Goal: Check status: Check status

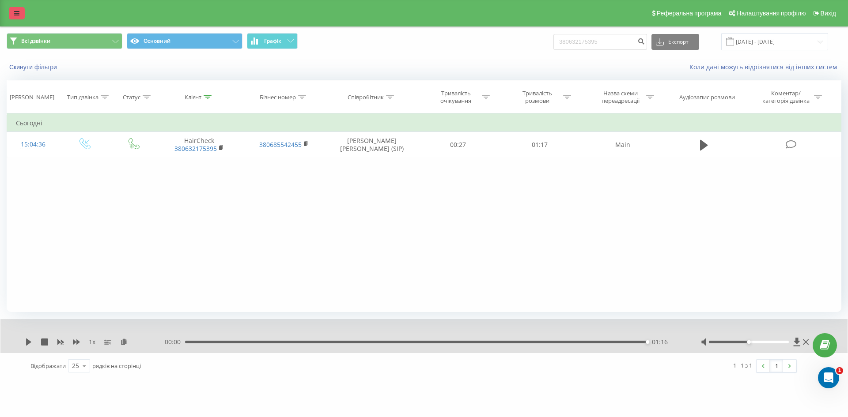
click at [18, 12] on icon at bounding box center [16, 13] width 5 height 6
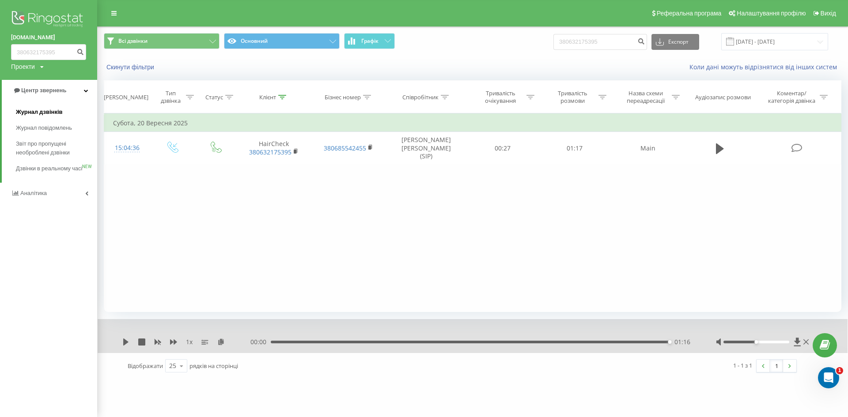
click at [34, 112] on span "Журнал дзвінків" at bounding box center [39, 112] width 47 height 9
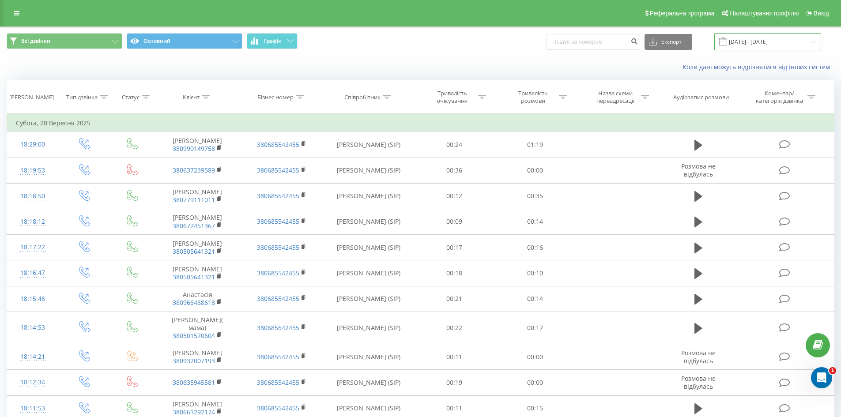
click at [742, 36] on input "22.08.2025 - 22.09.2025" at bounding box center [767, 41] width 107 height 17
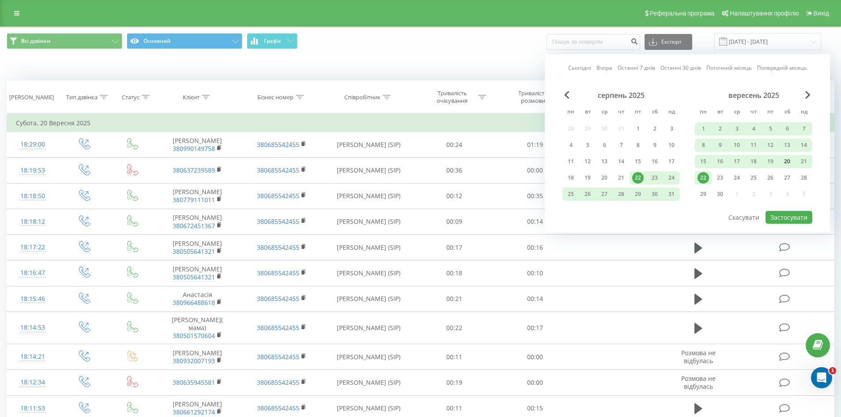
click at [785, 161] on div "20" at bounding box center [786, 161] width 11 height 11
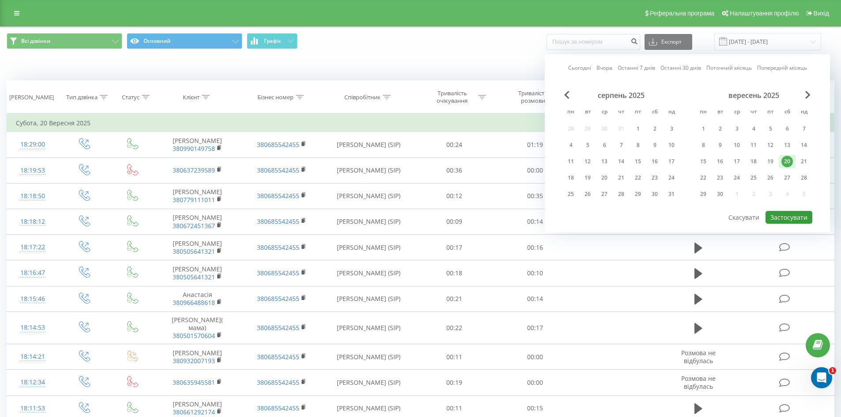
click at [790, 219] on button "Застосувати" at bounding box center [788, 217] width 47 height 13
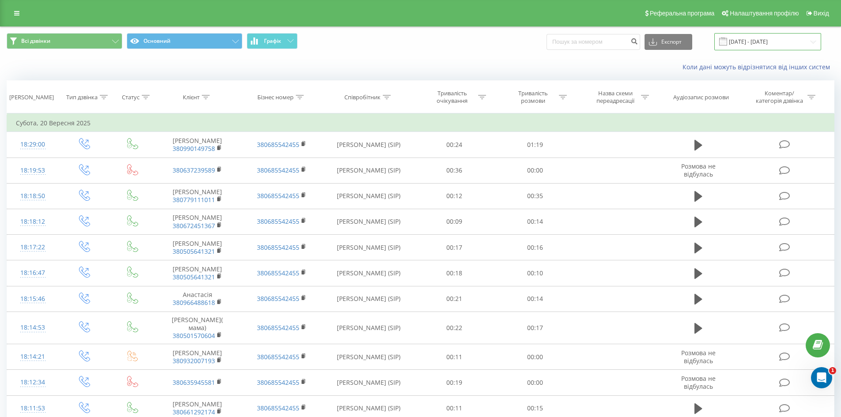
drag, startPoint x: 747, startPoint y: 43, endPoint x: 757, endPoint y: 45, distance: 10.0
click at [748, 42] on input "20.09.2025 - 20.09.2025" at bounding box center [767, 41] width 107 height 17
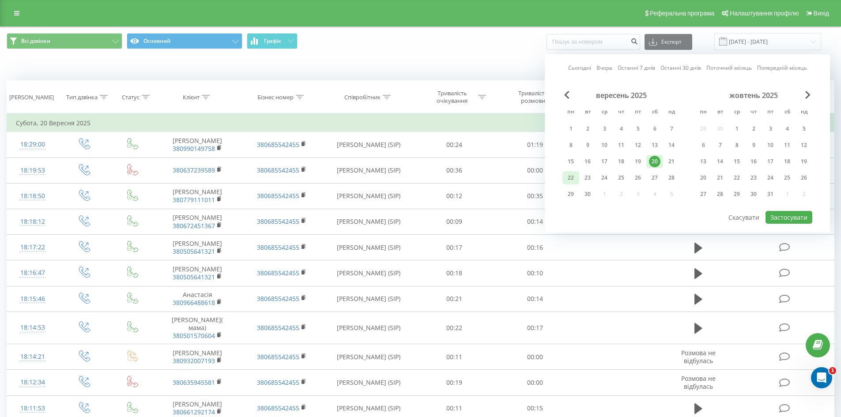
click at [576, 181] on div "22" at bounding box center [570, 177] width 11 height 11
click at [800, 213] on button "Застосувати" at bounding box center [788, 217] width 47 height 13
type input "22.09.2025 - 22.09.2025"
